Goal: Task Accomplishment & Management: Complete application form

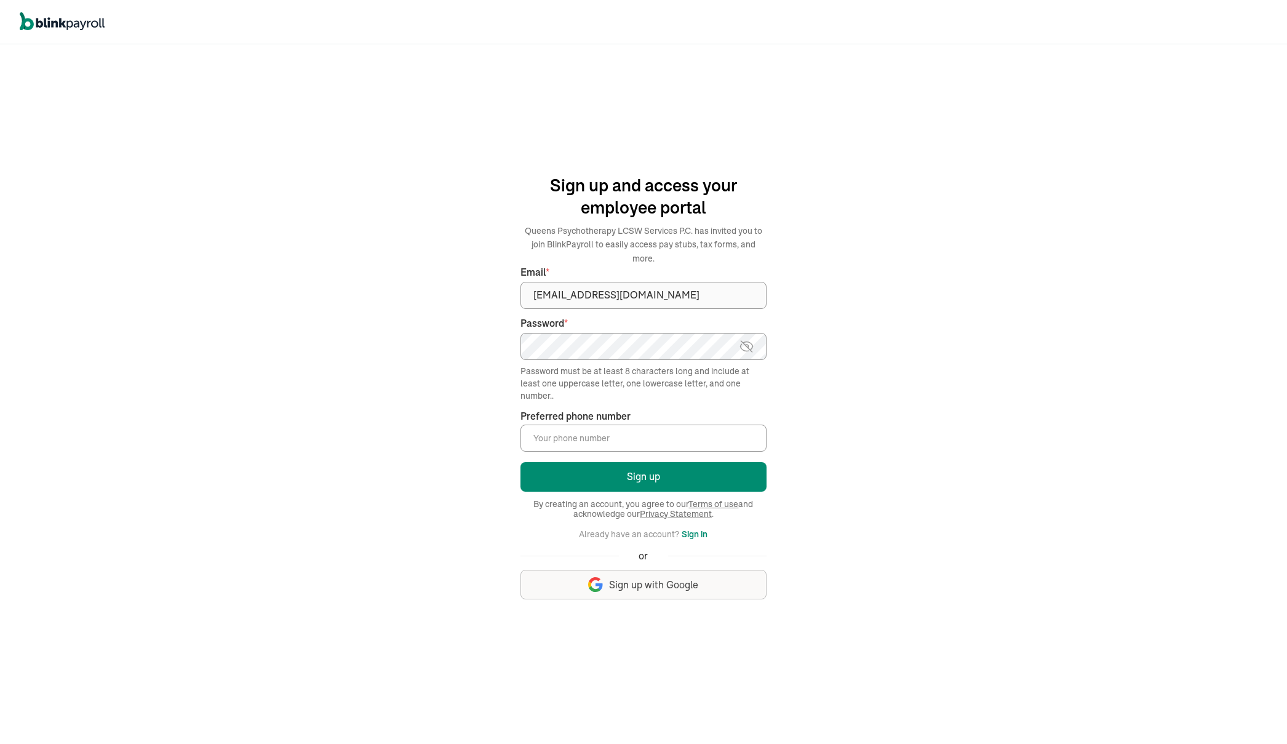
click at [536, 431] on input "Preferred phone number *" at bounding box center [644, 438] width 246 height 27
type input "(631) 901-8059"
click at [699, 475] on button "Sign up" at bounding box center [644, 477] width 246 height 30
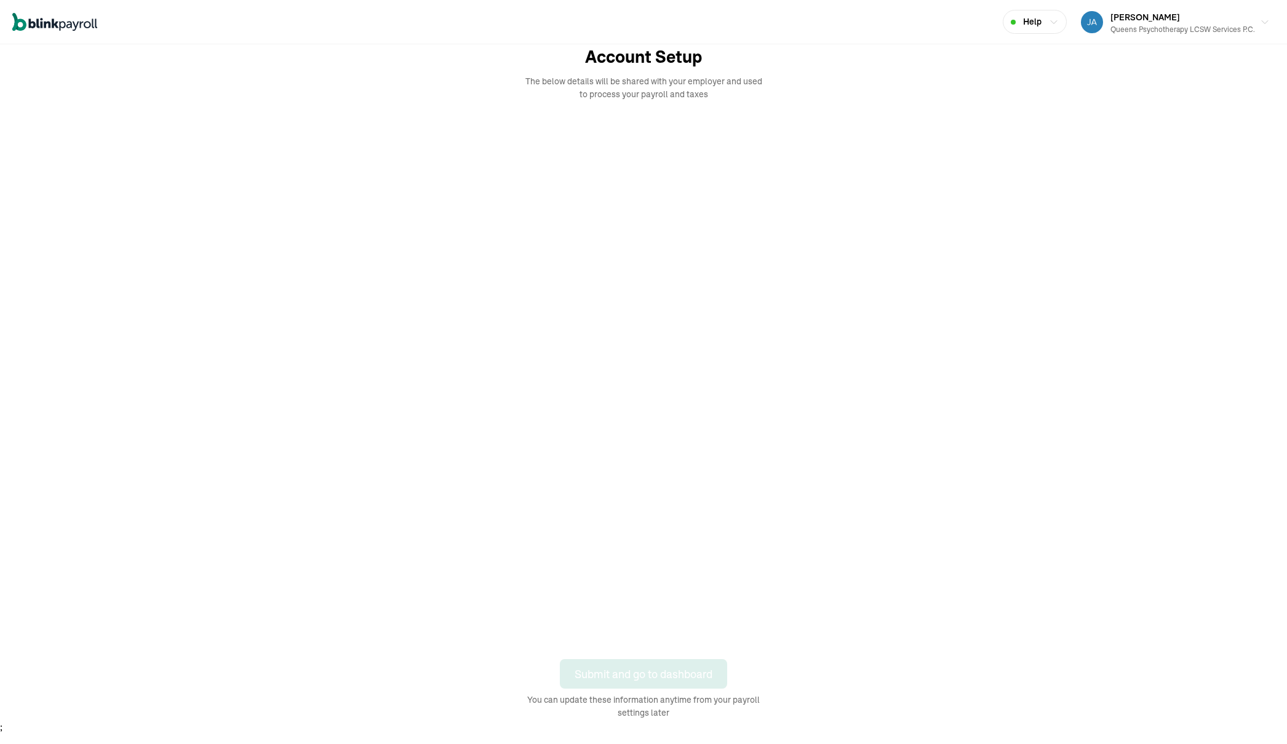
click at [1280, 136] on div "Open main menu Help [PERSON_NAME] Queens Psychotherapy LCSW Services P.C. Accou…" at bounding box center [643, 367] width 1287 height 734
click at [653, 676] on div "Submit and go to dashboard" at bounding box center [644, 674] width 138 height 17
click at [1280, 136] on div "Open main menu Help [PERSON_NAME] Queens Psychotherapy LCSW Services P.C. Accou…" at bounding box center [643, 367] width 1287 height 734
click at [653, 676] on div "Submit and go to dashboard" at bounding box center [644, 674] width 138 height 17
